Goal: Complete application form: Complete application form

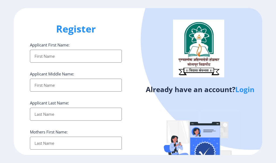
select select
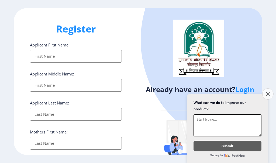
click at [269, 90] on button "Close survey" at bounding box center [267, 94] width 11 height 11
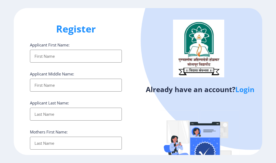
click at [45, 55] on input "Applicant First Name:" at bounding box center [76, 56] width 92 height 13
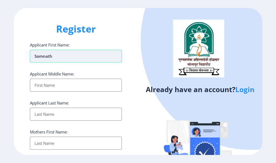
type input "Somnath"
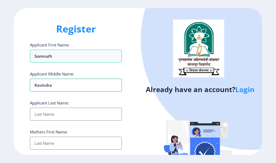
type input "Ravindra"
type input "[PERSON_NAME]"
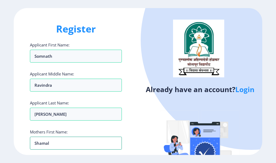
type input "Shamal"
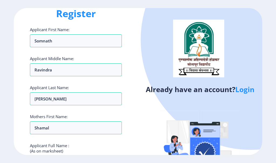
scroll to position [69, 0]
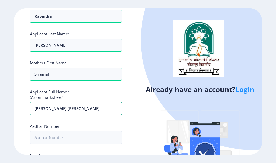
type input "[PERSON_NAME] [PERSON_NAME]"
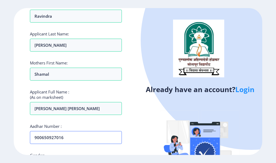
scroll to position [96, 0]
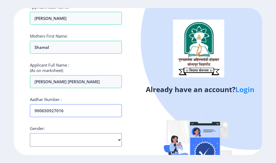
type input "900650927016"
click at [76, 140] on select "Select Gender [DEMOGRAPHIC_DATA] [DEMOGRAPHIC_DATA] Other" at bounding box center [76, 140] width 92 height 13
select select "[DEMOGRAPHIC_DATA]"
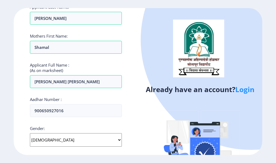
click at [30, 134] on select "Select Gender [DEMOGRAPHIC_DATA] [DEMOGRAPHIC_DATA] Other" at bounding box center [76, 140] width 92 height 13
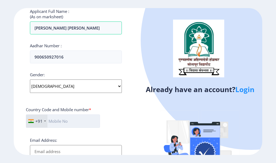
scroll to position [177, 0]
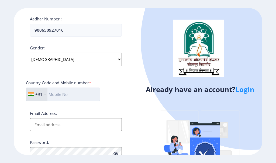
click at [51, 95] on input "text" at bounding box center [63, 94] width 74 height 13
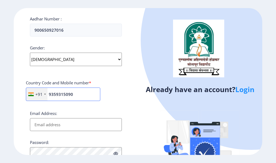
type input "9359315090"
click at [58, 129] on input "Email Address:" at bounding box center [76, 124] width 92 height 13
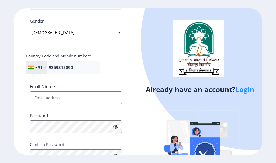
scroll to position [228, 0]
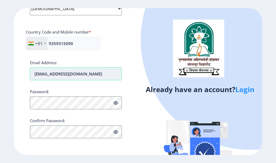
type input "[EMAIL_ADDRESS][DOMAIN_NAME]"
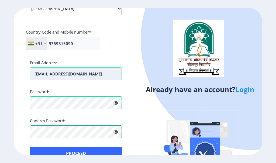
scroll to position [241, 0]
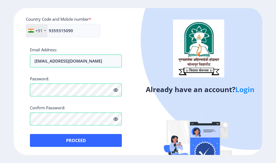
click at [115, 121] on icon at bounding box center [115, 119] width 5 height 4
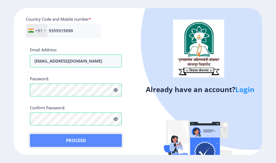
click at [89, 140] on button "Proceed" at bounding box center [76, 140] width 92 height 13
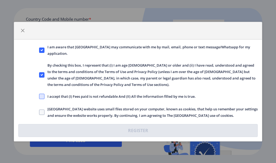
click at [41, 99] on span at bounding box center [41, 96] width 5 height 5
click at [39, 97] on input "I accept that (I) Fees paid is not refundable And (II) All the information fill…" at bounding box center [39, 96] width 0 height 0
checkbox input "true"
click at [42, 110] on span at bounding box center [41, 112] width 5 height 5
click at [39, 112] on input "[GEOGRAPHIC_DATA] website uses small files stored on your computer, known as co…" at bounding box center [39, 112] width 0 height 0
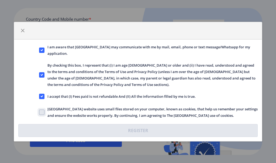
checkbox input "true"
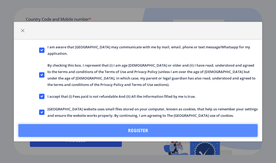
click at [127, 128] on button "Register" at bounding box center [137, 130] width 239 height 13
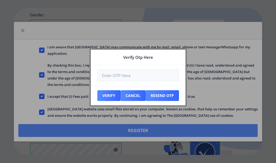
scroll to position [271, 0]
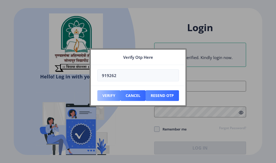
type input "919262"
click at [107, 95] on button "Verify" at bounding box center [108, 95] width 23 height 11
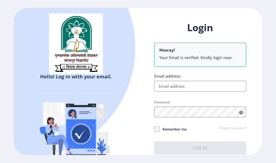
click at [165, 87] on input "Email address:" at bounding box center [200, 86] width 92 height 11
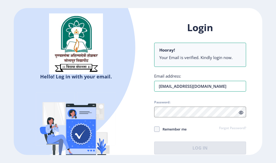
type input "[EMAIL_ADDRESS][DOMAIN_NAME]"
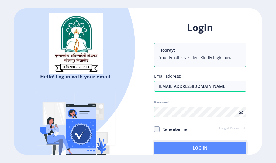
click at [215, 150] on button "Log In" at bounding box center [200, 148] width 92 height 13
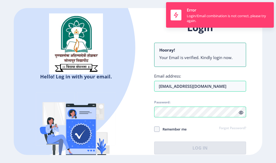
click at [241, 111] on icon at bounding box center [241, 113] width 5 height 4
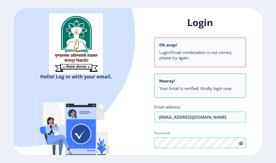
scroll to position [47, 0]
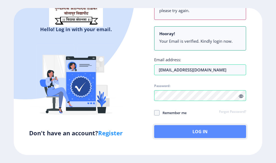
click at [182, 130] on button "Log In" at bounding box center [200, 131] width 92 height 13
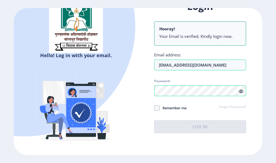
scroll to position [42, 0]
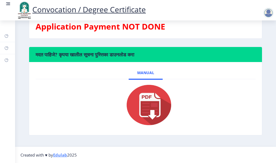
scroll to position [59, 0]
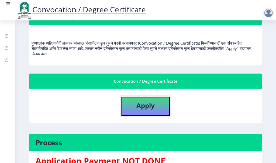
click at [145, 108] on b "Apply" at bounding box center [145, 105] width 18 height 9
select select
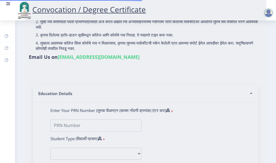
type input "[PERSON_NAME] [PERSON_NAME]"
type input "Shamal"
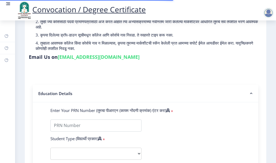
scroll to position [81, 0]
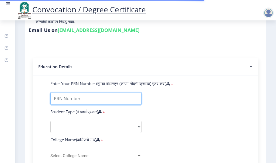
click at [64, 105] on input "Enter Your PRN Number (तुमचा पीआरएन (कायम नोंदणी क्रमांक) एंटर करा)" at bounding box center [95, 99] width 91 height 12
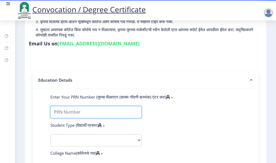
scroll to position [40, 0]
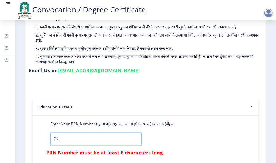
type input "0"
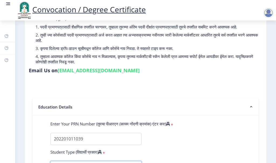
scroll to position [131, 0]
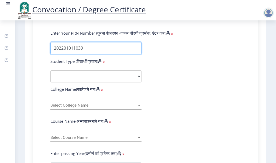
click at [85, 54] on input "Enter Your PRN Number (तुमचा पीआरएन (कायम नोंदणी क्रमांक) एंटर करा)" at bounding box center [95, 48] width 91 height 12
type input "202201011039924"
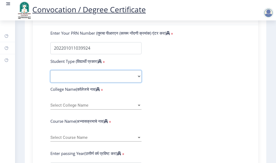
click at [96, 80] on select "Select Student Type Regular External" at bounding box center [95, 77] width 91 height 12
select select "Regular"
click at [50, 76] on select "Select Student Type Regular External" at bounding box center [95, 77] width 91 height 12
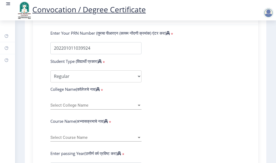
click at [76, 108] on span "Select College Name" at bounding box center [93, 105] width 86 height 5
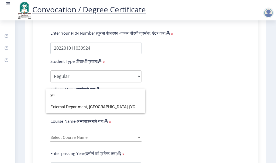
scroll to position [0, 0]
type input "y"
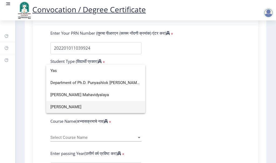
type input "Yas"
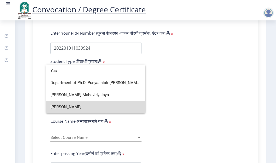
click at [78, 106] on span "[PERSON_NAME]" at bounding box center [95, 107] width 90 height 12
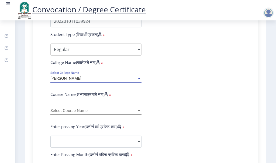
scroll to position [185, 0]
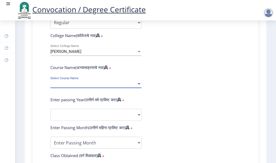
click at [73, 86] on span "Select Course Name" at bounding box center [93, 84] width 86 height 5
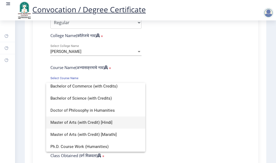
scroll to position [28, 0]
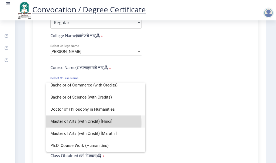
click at [79, 123] on span "Master of Arts (with Credit) [Hindi]" at bounding box center [95, 122] width 90 height 12
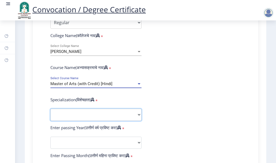
click at [133, 117] on select "Specialization English Hindi Marathi Urdu Ancient Indian History Culture & Arch…" at bounding box center [95, 115] width 91 height 12
click at [50, 114] on select "Specialization English Hindi Marathi Urdu Ancient Indian History Culture & Arch…" at bounding box center [95, 115] width 91 height 12
click at [130, 86] on div "Master of Arts (with Credit) [Hindi]" at bounding box center [93, 84] width 86 height 5
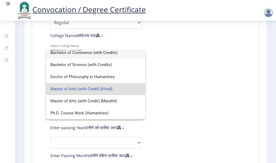
scroll to position [0, 0]
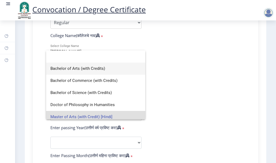
click at [82, 66] on span "Bachelor of Arts (with Credits)" at bounding box center [95, 69] width 90 height 12
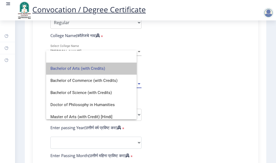
select select "Hindi"
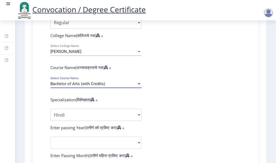
scroll to position [212, 0]
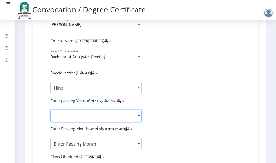
click at [71, 120] on select "2025 2024 2023 2022 2021 2020 2019 2018 2017 2016 2015 2014 2013 2012 2011 2010…" at bounding box center [95, 116] width 91 height 12
click at [72, 120] on select "2025 2024 2023 2022 2021 2020 2019 2018 2017 2016 2015 2014 2013 2012 2011 2010…" at bounding box center [95, 116] width 91 height 12
select select "2025"
click at [50, 115] on select "2025 2024 2023 2022 2021 2020 2019 2018 2017 2016 2015 2014 2013 2012 2011 2010…" at bounding box center [95, 116] width 91 height 12
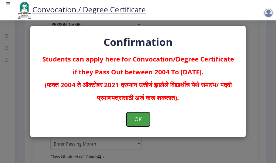
click at [140, 121] on button "OK" at bounding box center [137, 120] width 23 height 14
